Goal: Communication & Community: Answer question/provide support

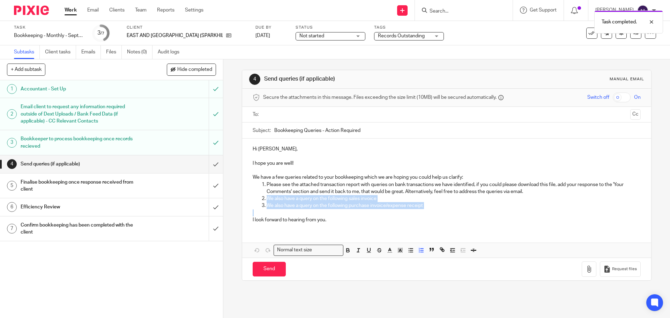
drag, startPoint x: 447, startPoint y: 209, endPoint x: 266, endPoint y: 199, distance: 181.0
click at [266, 199] on div "Hi [PERSON_NAME], I hope you are well! We have a few queries related to your bo…" at bounding box center [446, 183] width 409 height 90
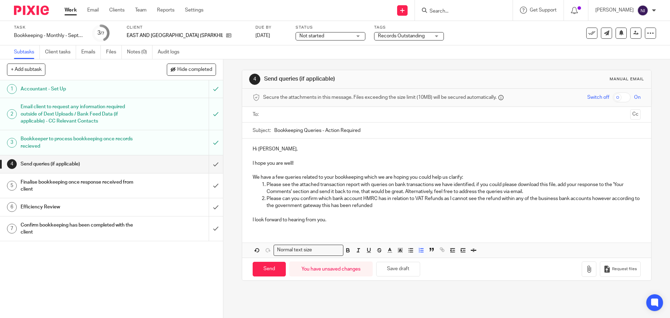
click at [315, 114] on input "text" at bounding box center [445, 115] width 361 height 8
click at [365, 118] on input "text" at bounding box center [491, 115] width 272 height 14
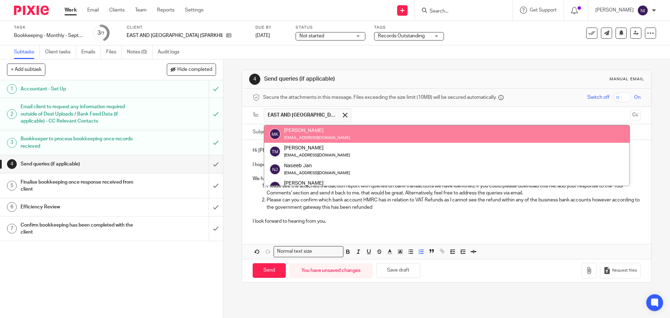
click at [477, 117] on input "text" at bounding box center [491, 115] width 272 height 14
click at [630, 117] on button "Cc" at bounding box center [635, 115] width 10 height 10
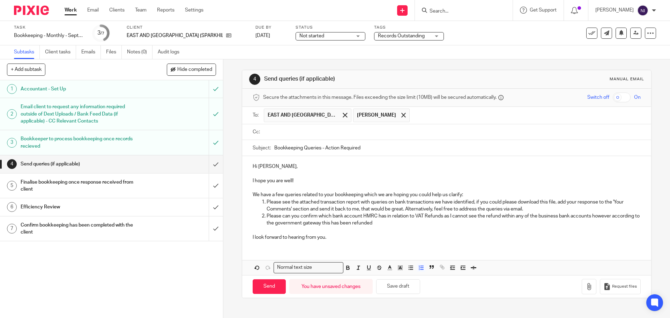
click at [327, 132] on input "text" at bounding box center [451, 132] width 372 height 8
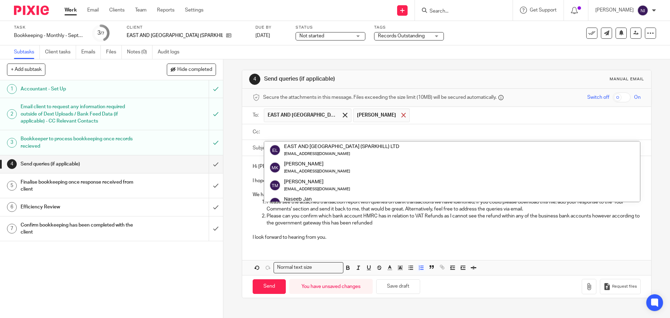
click at [401, 115] on span at bounding box center [403, 115] width 5 height 5
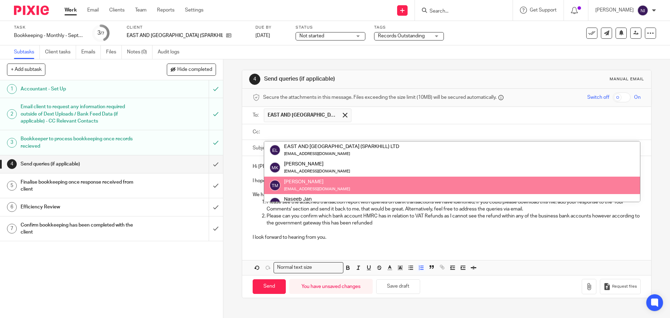
click at [313, 178] on li "Tahir Mirza info@eastandwestsupermarket.co.uk" at bounding box center [452, 184] width 376 height 17
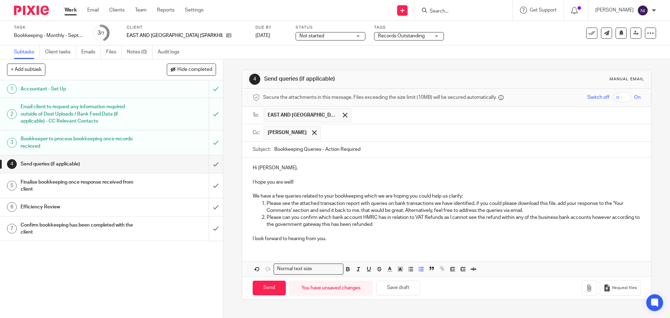
click at [324, 133] on input "text" at bounding box center [481, 133] width 314 height 14
click at [584, 286] on button "button" at bounding box center [589, 288] width 15 height 16
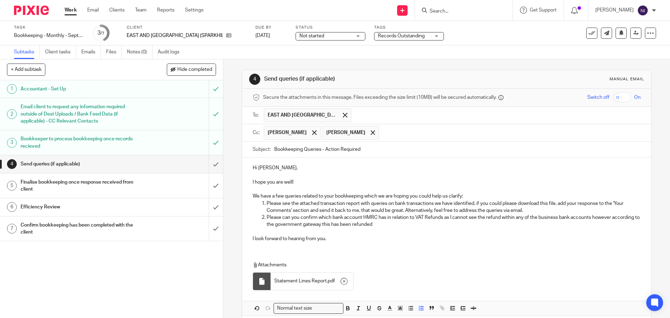
scroll to position [31, 0]
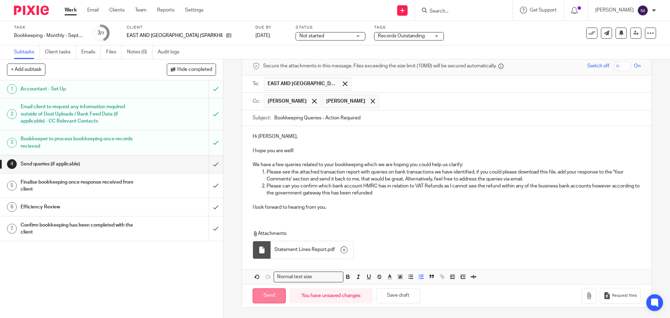
click at [271, 295] on input "Send" at bounding box center [269, 295] width 33 height 15
type input "Sent"
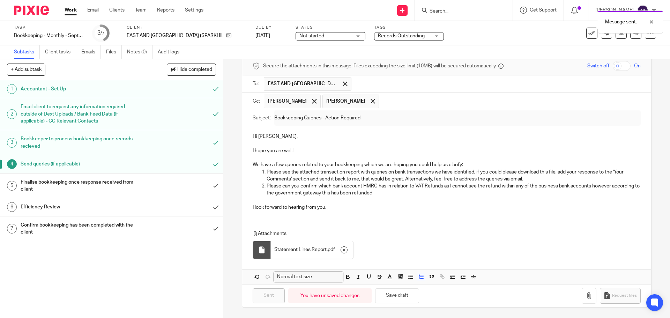
click at [391, 38] on span "Records Outstanding" at bounding box center [401, 35] width 47 height 5
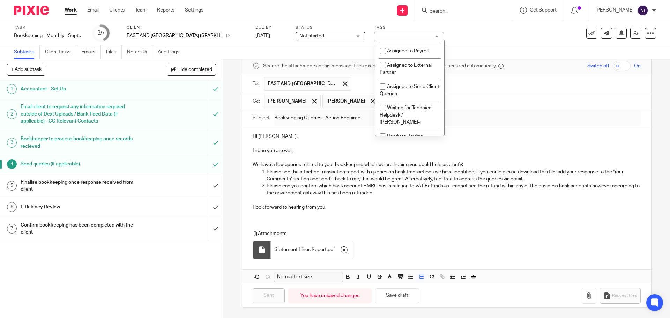
scroll to position [91, 0]
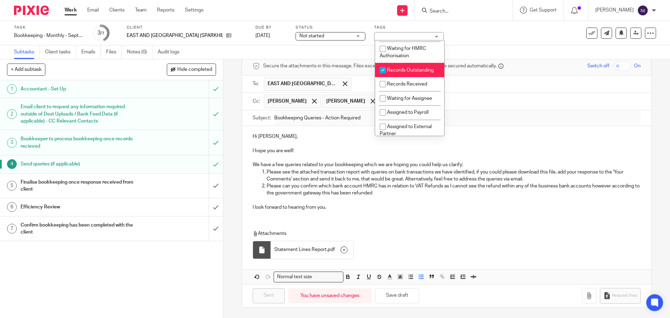
click at [428, 73] on span "Records Outstanding" at bounding box center [410, 70] width 47 height 5
checkbox input "false"
click at [428, 89] on li "Records Received" at bounding box center [409, 84] width 69 height 14
click at [426, 91] on li "Records Received" at bounding box center [409, 84] width 69 height 14
checkbox input "false"
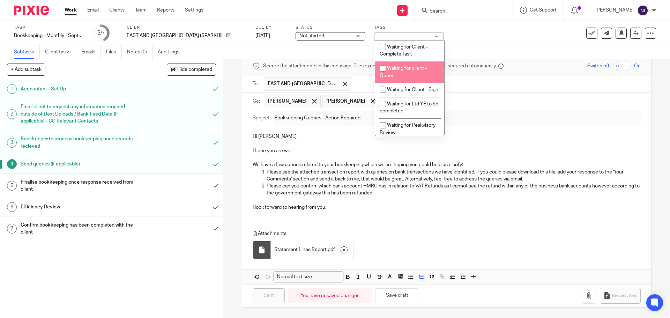
scroll to position [342, 0]
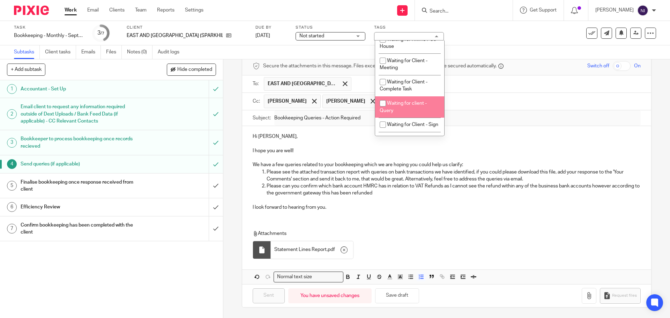
click at [416, 112] on span "Waiting for client - Query" at bounding box center [403, 107] width 47 height 12
checkbox input "true"
click at [442, 192] on p "Please can you confirm which bank account HMRC has in relation to VAT Refunds a…" at bounding box center [454, 189] width 374 height 14
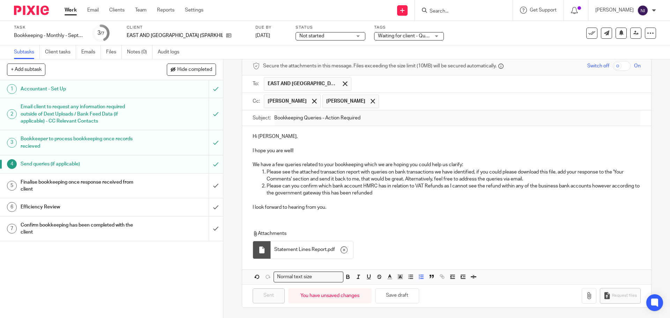
click at [70, 10] on link "Work" at bounding box center [71, 10] width 12 height 7
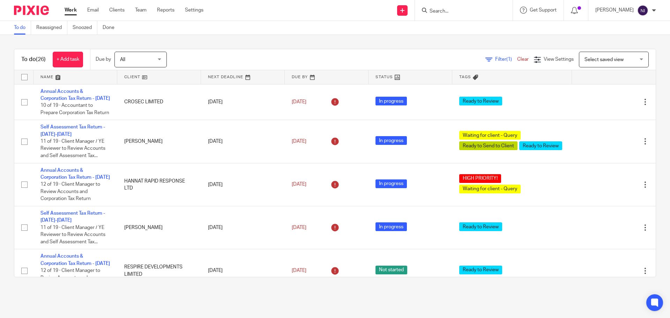
click at [55, 76] on link at bounding box center [75, 77] width 84 height 14
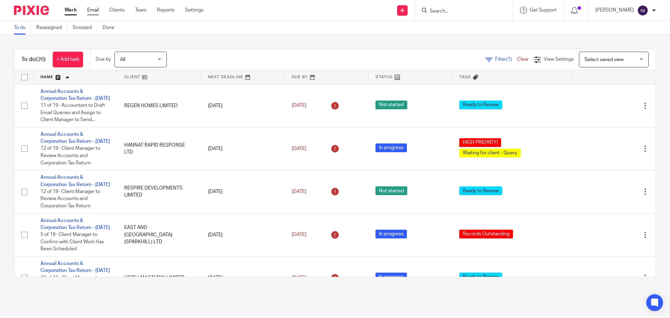
click at [89, 10] on link "Email" at bounding box center [93, 10] width 12 height 7
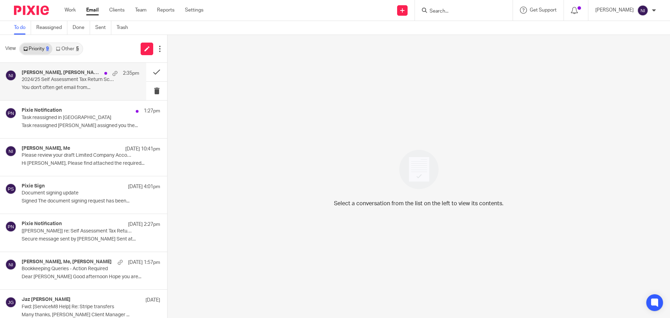
click at [77, 81] on p "2024/25 Self Assessment Tax Return Scheduled" at bounding box center [69, 80] width 94 height 6
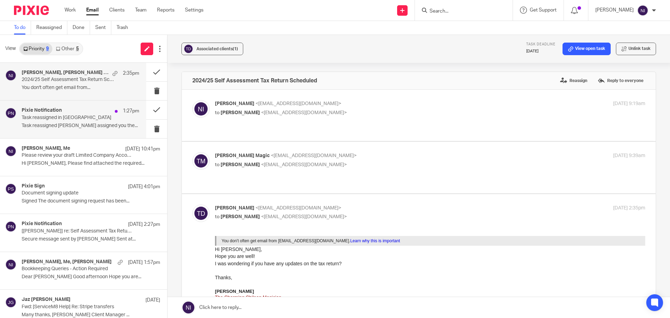
click at [64, 124] on p "Task reassigned Fatema Topia assigned you the..." at bounding box center [81, 126] width 118 height 6
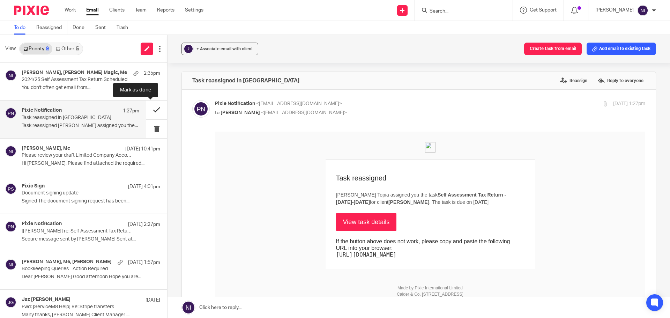
click at [146, 109] on button at bounding box center [156, 109] width 21 height 18
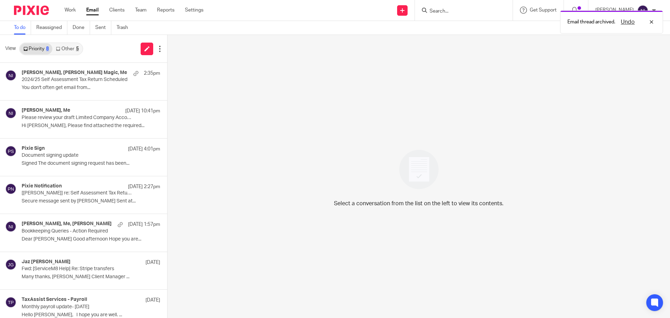
click at [72, 49] on link "Other 5" at bounding box center [67, 48] width 30 height 11
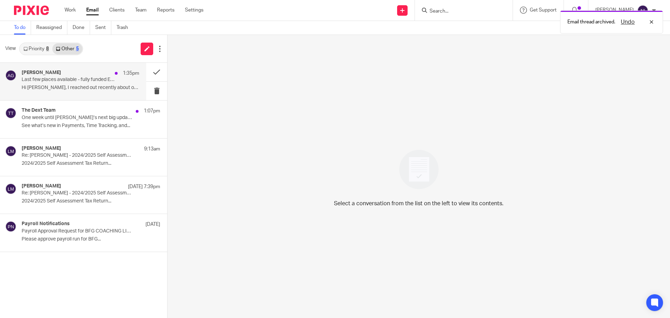
click at [76, 74] on div "Amy Gould 1:35pm" at bounding box center [81, 73] width 118 height 7
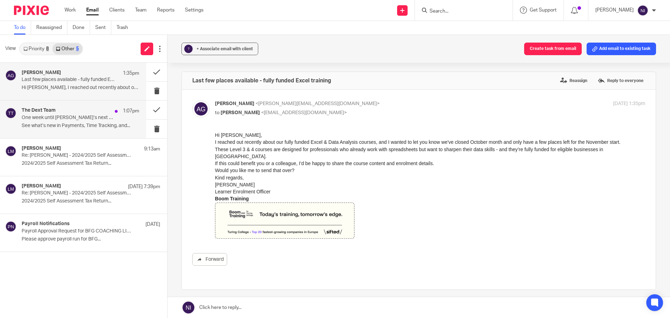
click at [113, 115] on p "One week until Dext’s next big update 💡" at bounding box center [69, 118] width 94 height 6
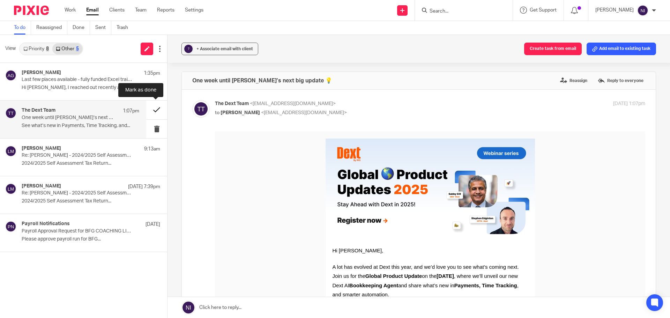
click at [150, 113] on button at bounding box center [156, 109] width 21 height 18
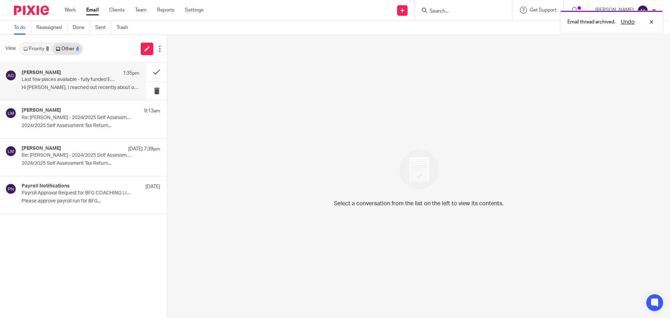
click at [89, 92] on div "Amy Gould 1:35pm Last few places available - fully funded Excel training Hi Nae…" at bounding box center [81, 81] width 118 height 23
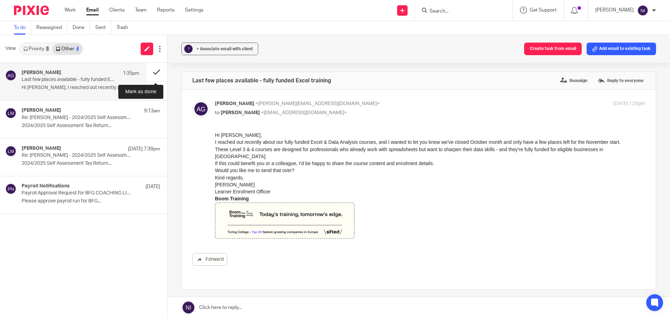
click at [163, 72] on button at bounding box center [156, 72] width 21 height 18
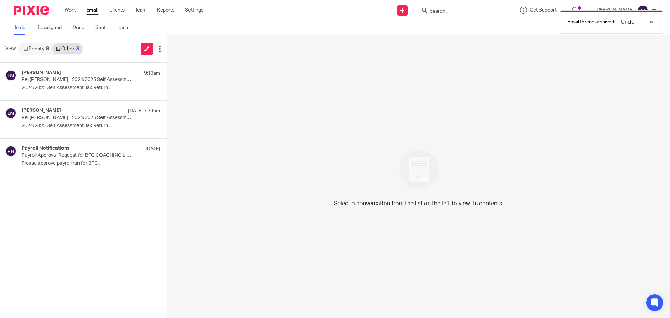
click at [27, 52] on link "Priority 8" at bounding box center [36, 48] width 32 height 11
